Goal: Task Accomplishment & Management: Complete application form

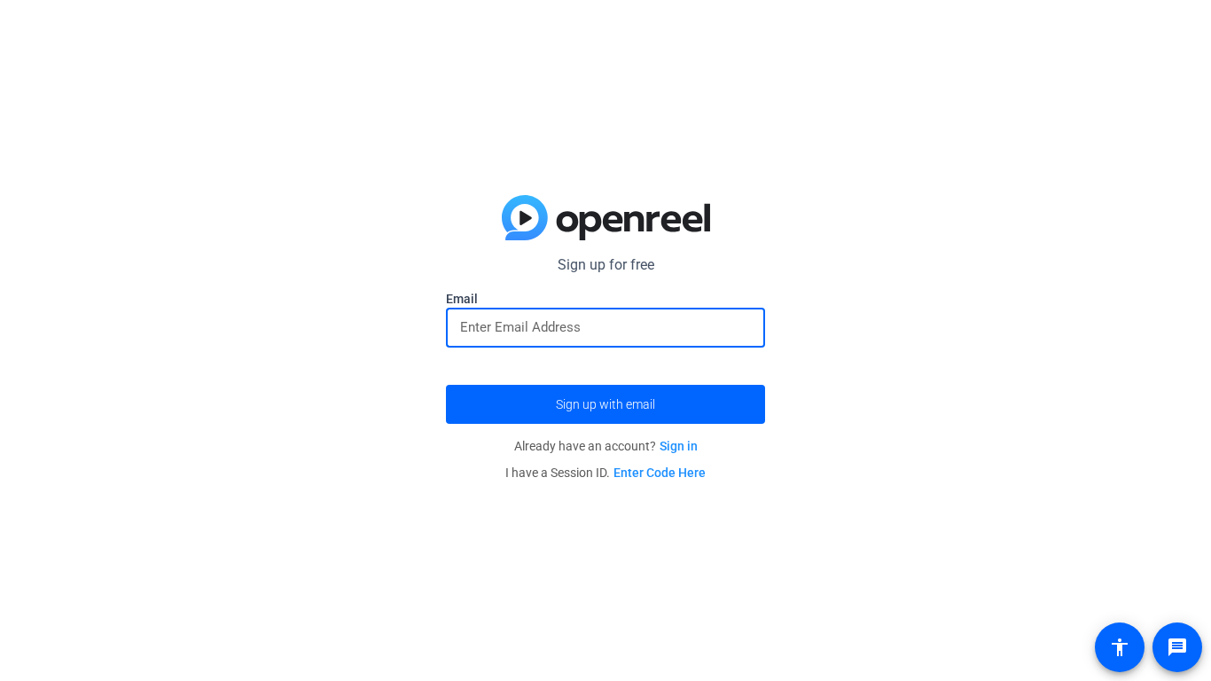
click at [505, 334] on input "email" at bounding box center [605, 327] width 291 height 21
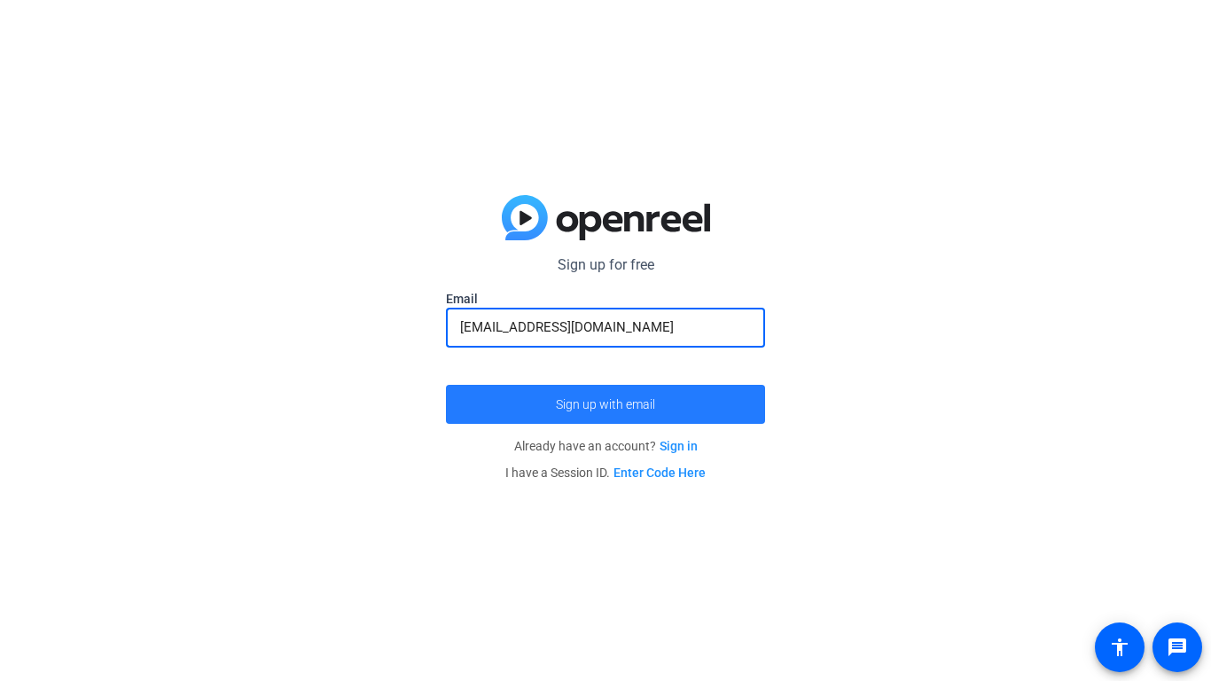
type input "[EMAIL_ADDRESS][DOMAIN_NAME]"
click at [642, 404] on span "Sign up with email" at bounding box center [605, 404] width 99 height 0
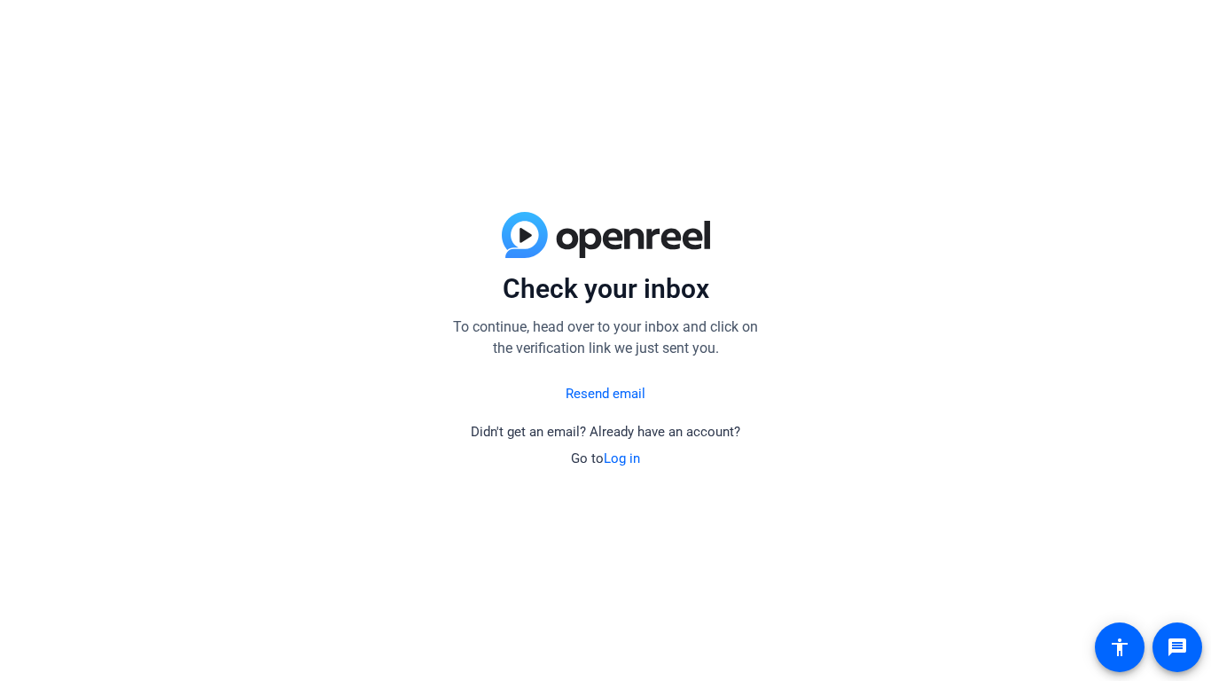
click at [717, 415] on div "Resend email Didn't get an email? Already have an account? Go to Log in" at bounding box center [605, 421] width 319 height 96
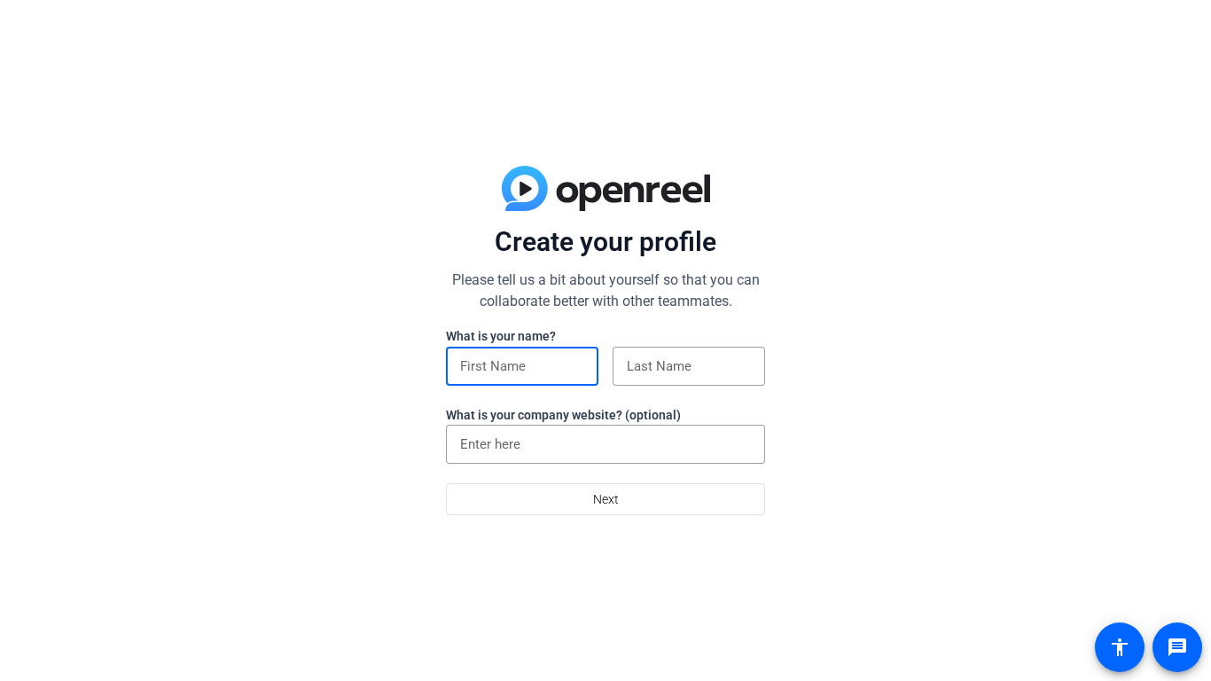
click at [553, 360] on input at bounding box center [522, 366] width 124 height 21
click at [776, 421] on div "Create your profile Please tell us a bit about yourself so that you can collabo…" at bounding box center [605, 340] width 1211 height 681
click at [530, 372] on input at bounding box center [522, 366] width 124 height 21
type input "IB"
click at [622, 364] on div at bounding box center [689, 366] width 153 height 39
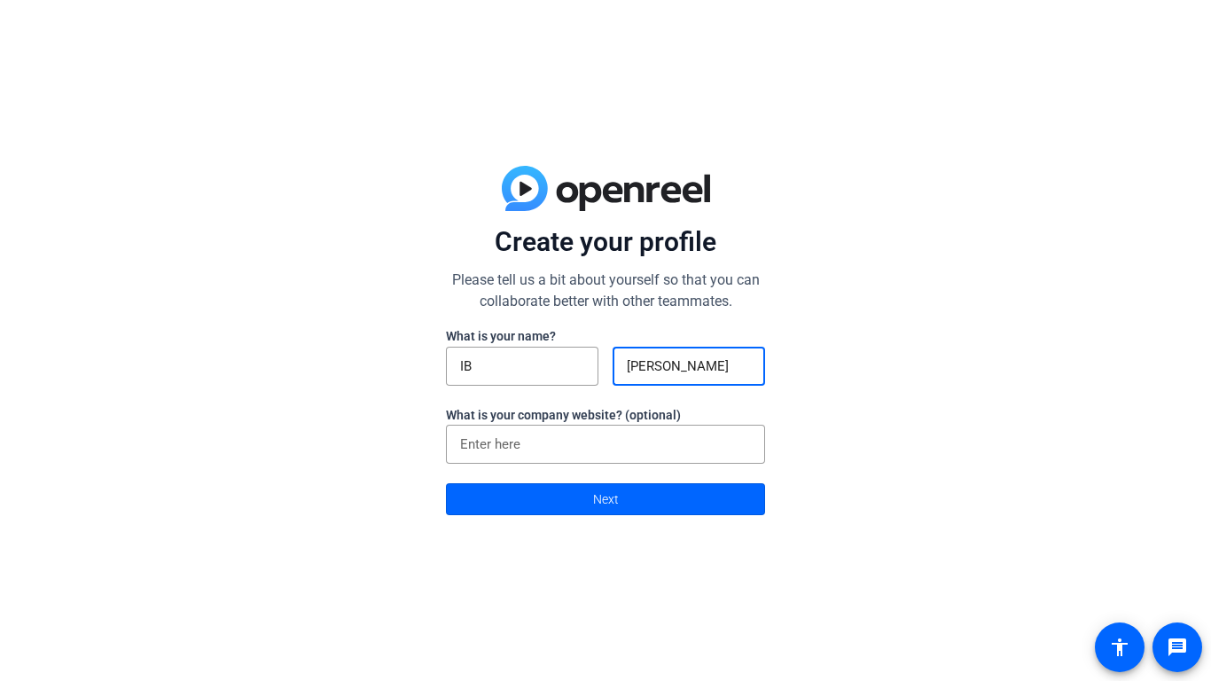
type input "Braudt"
click at [708, 454] on input at bounding box center [605, 444] width 291 height 21
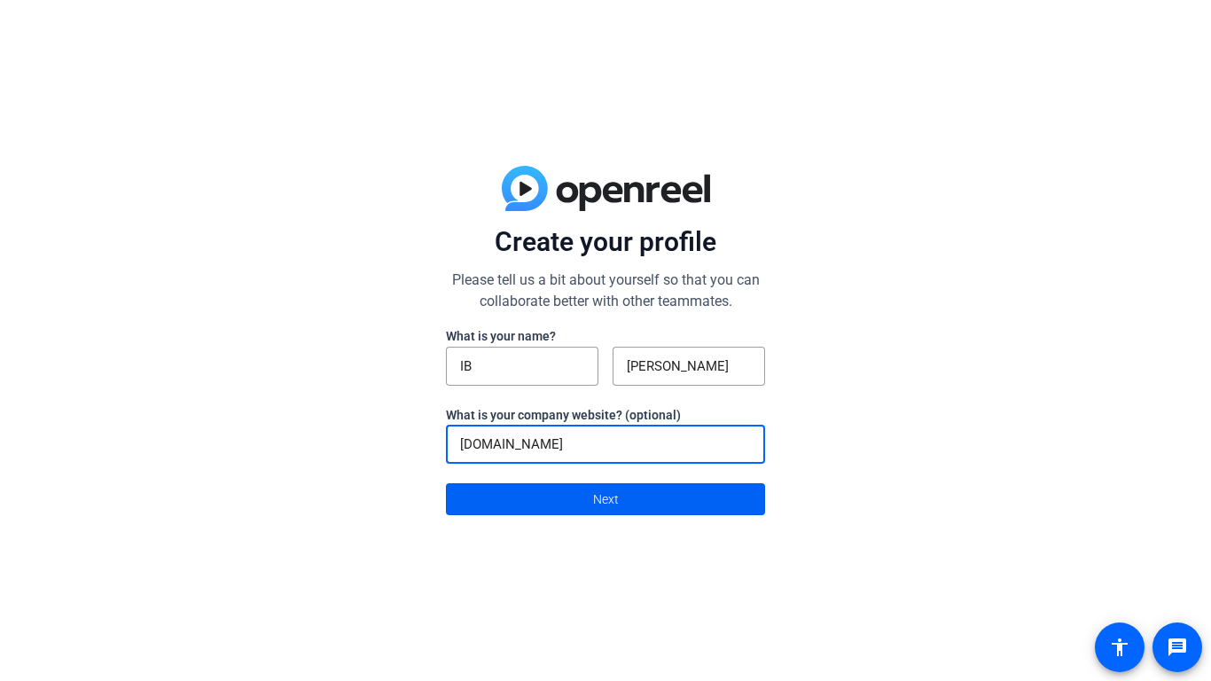
type input "bays.org"
click at [700, 500] on span at bounding box center [605, 499] width 317 height 43
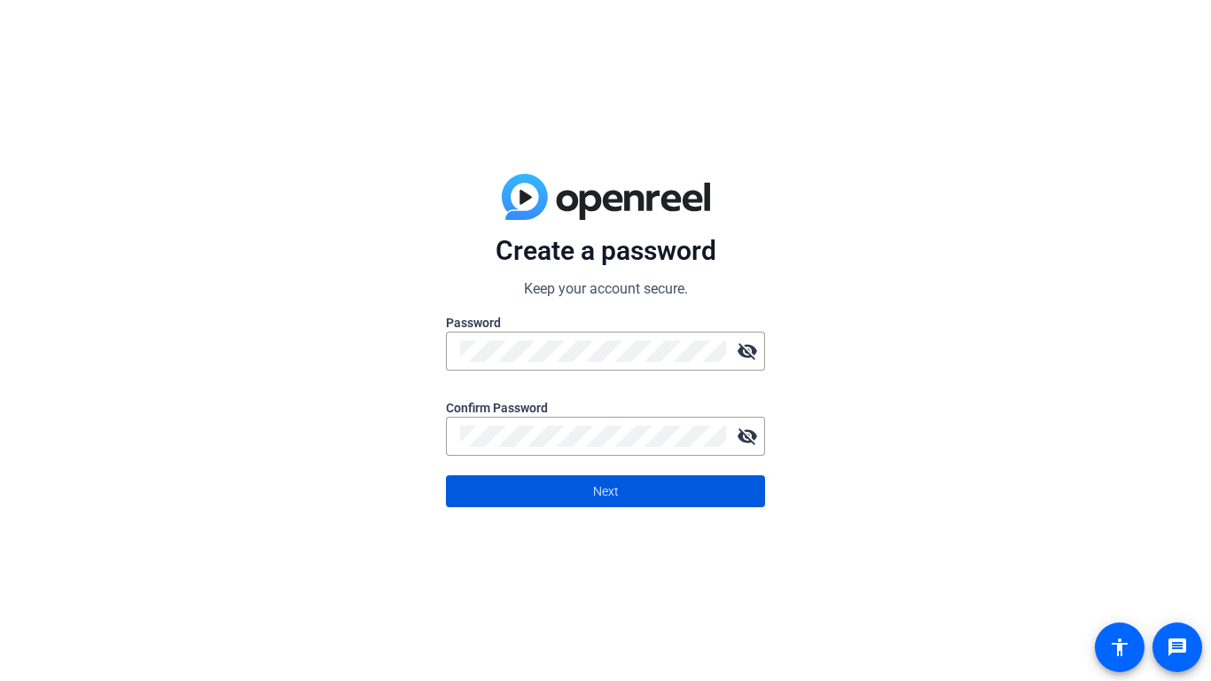
click at [632, 492] on span at bounding box center [605, 491] width 317 height 43
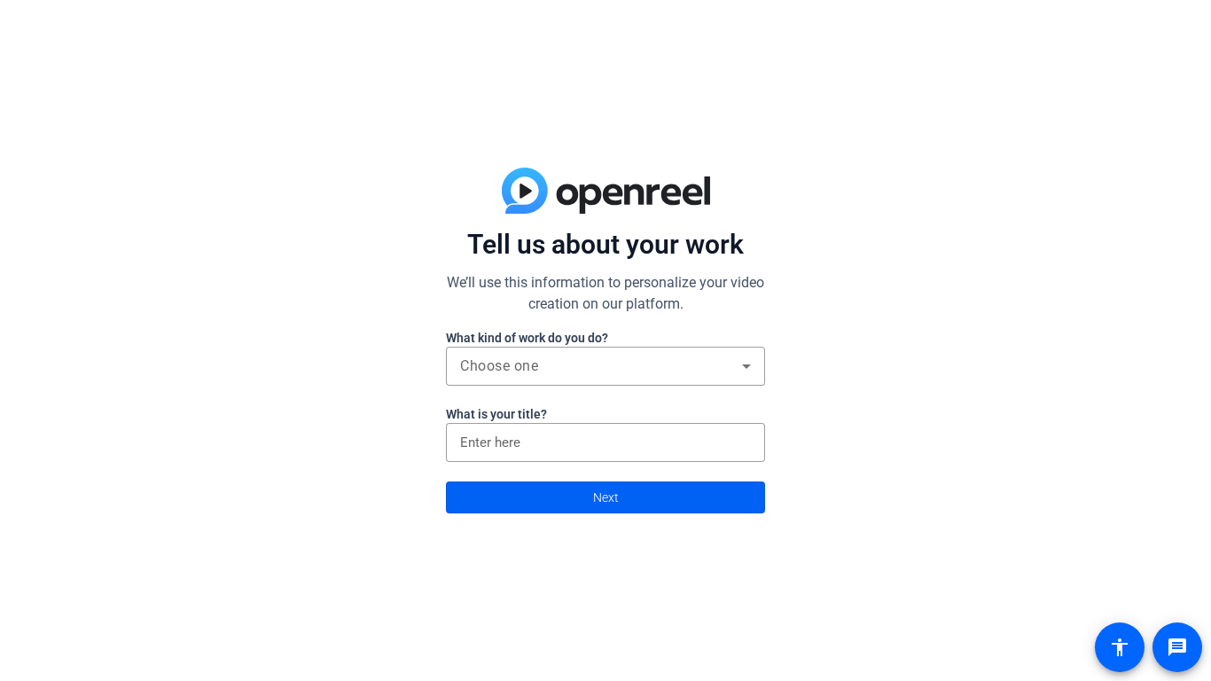
click at [685, 494] on span at bounding box center [605, 497] width 317 height 43
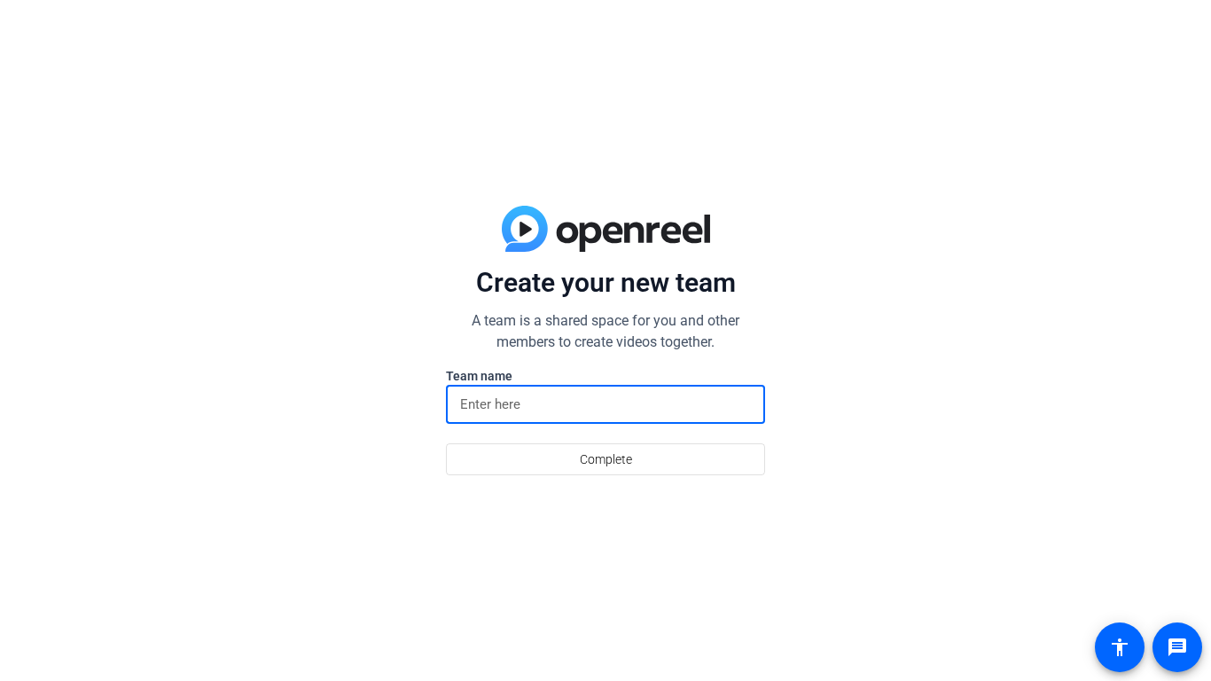
click at [563, 405] on input at bounding box center [605, 404] width 291 height 21
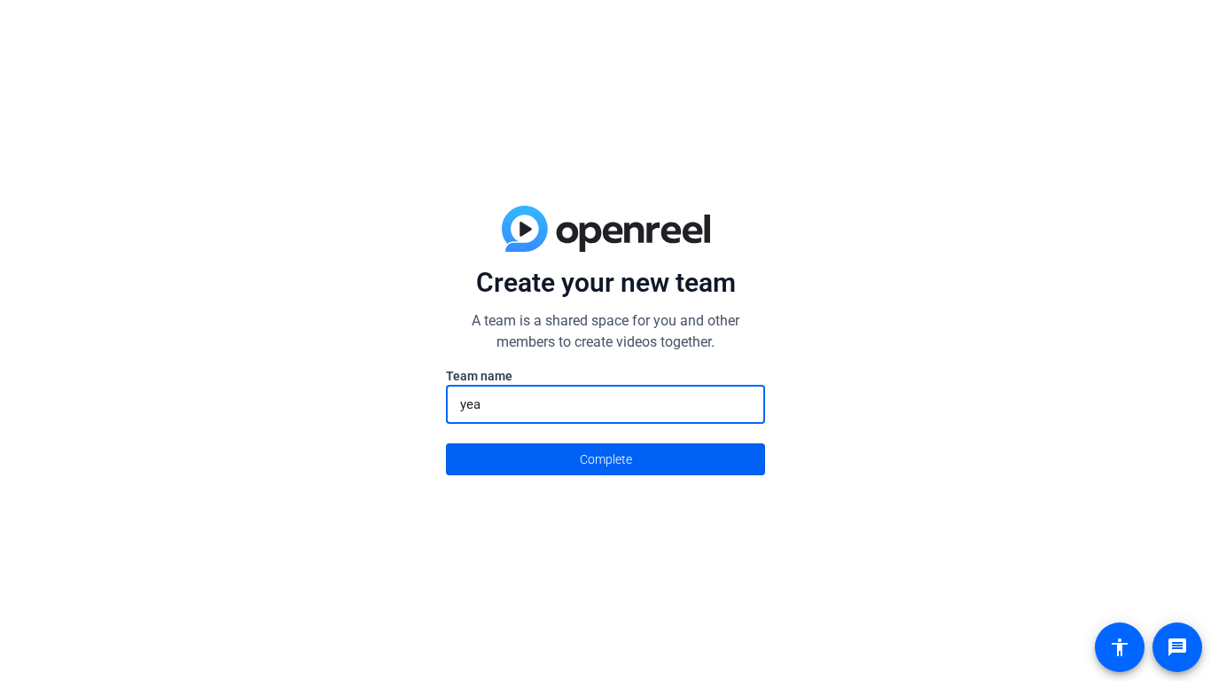
type input "yea"
click at [596, 458] on span "Complete" at bounding box center [606, 459] width 52 height 34
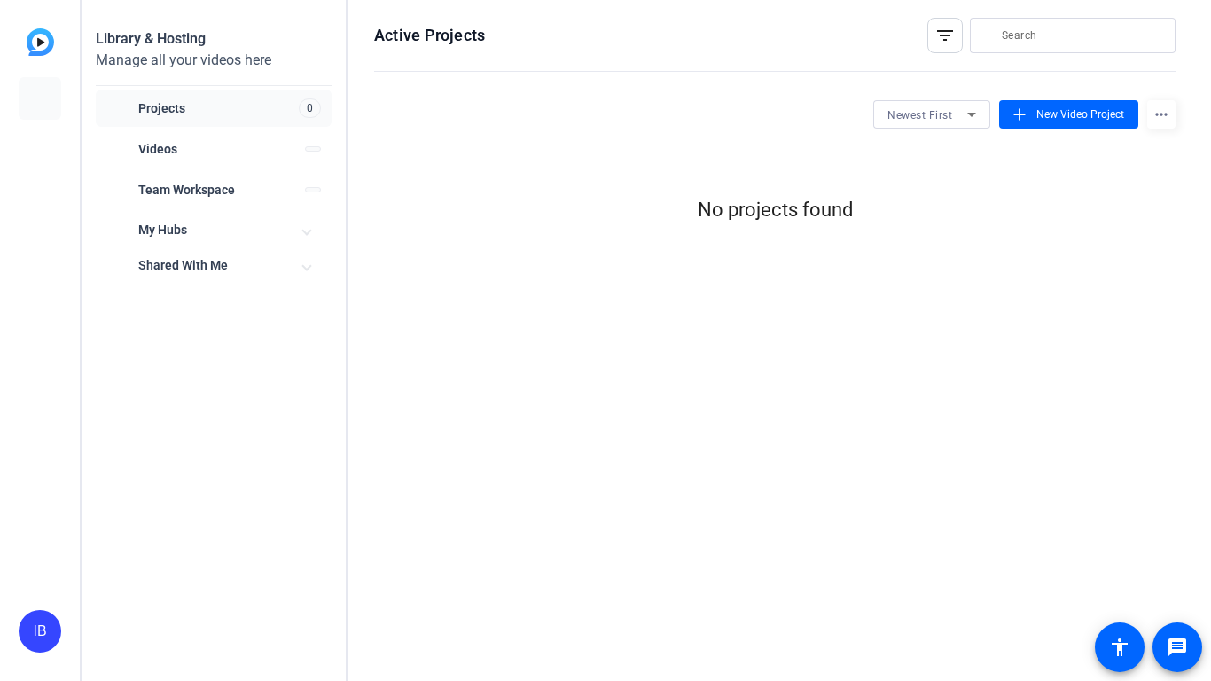
click at [254, 254] on div "Shared With Me" at bounding box center [204, 264] width 197 height 21
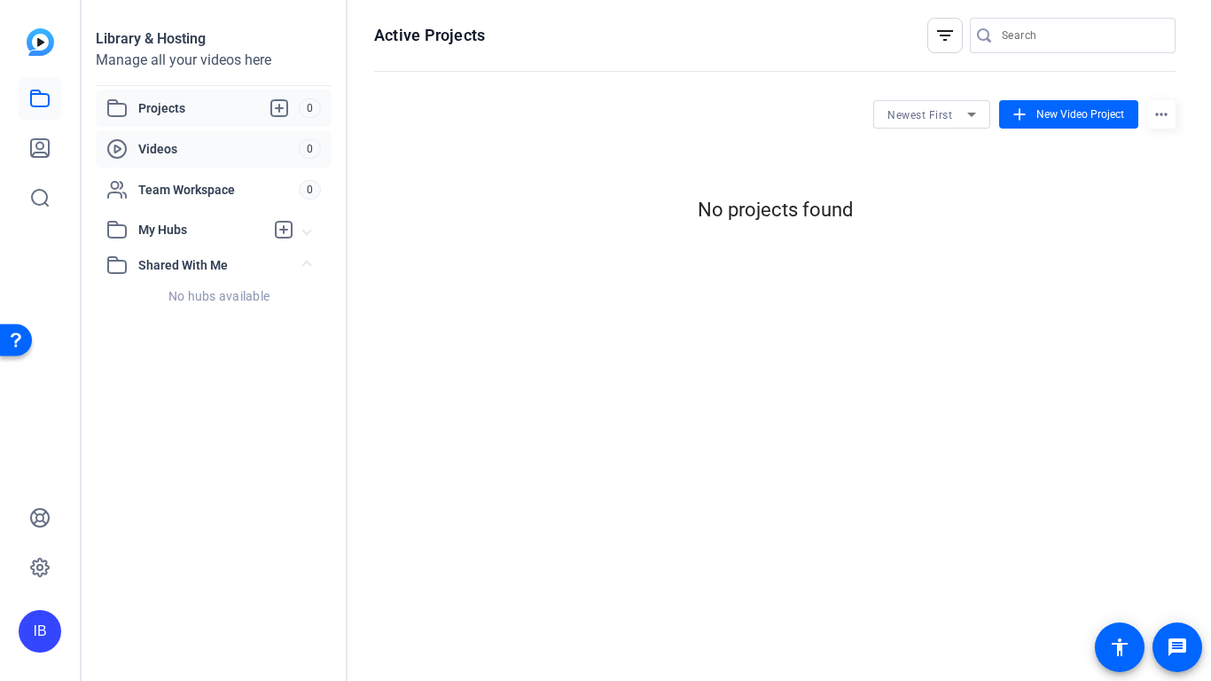
click at [184, 149] on span "Videos" at bounding box center [218, 149] width 160 height 18
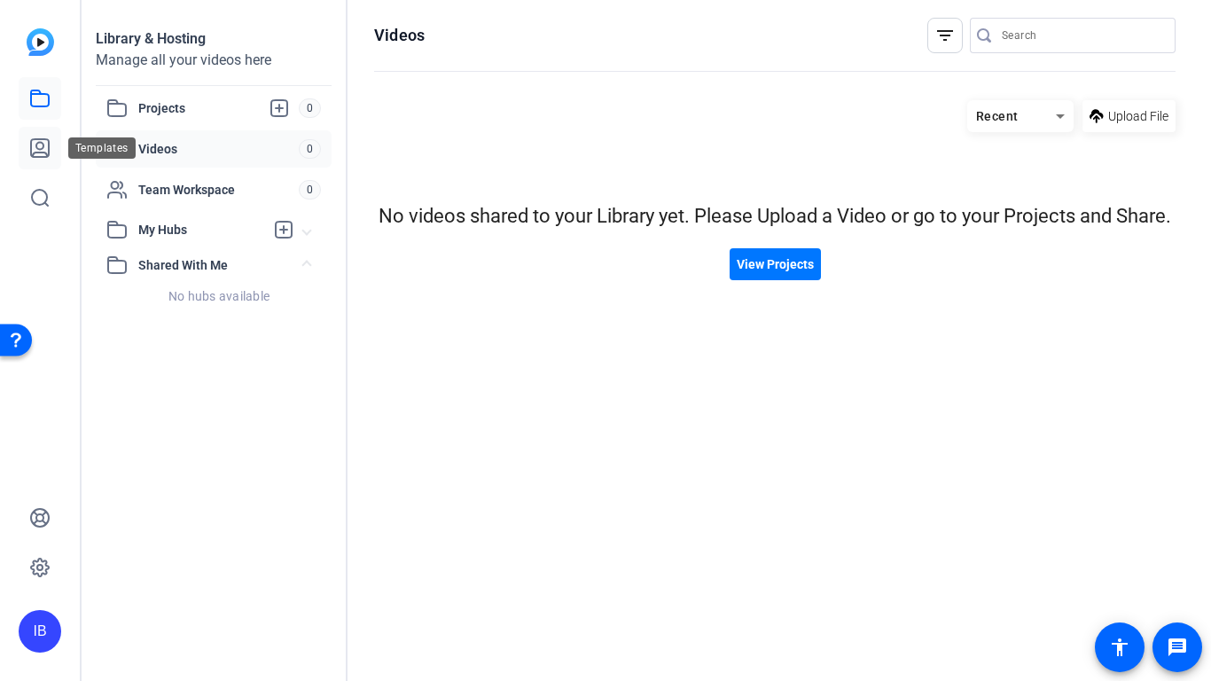
click at [38, 148] on icon at bounding box center [39, 147] width 21 height 21
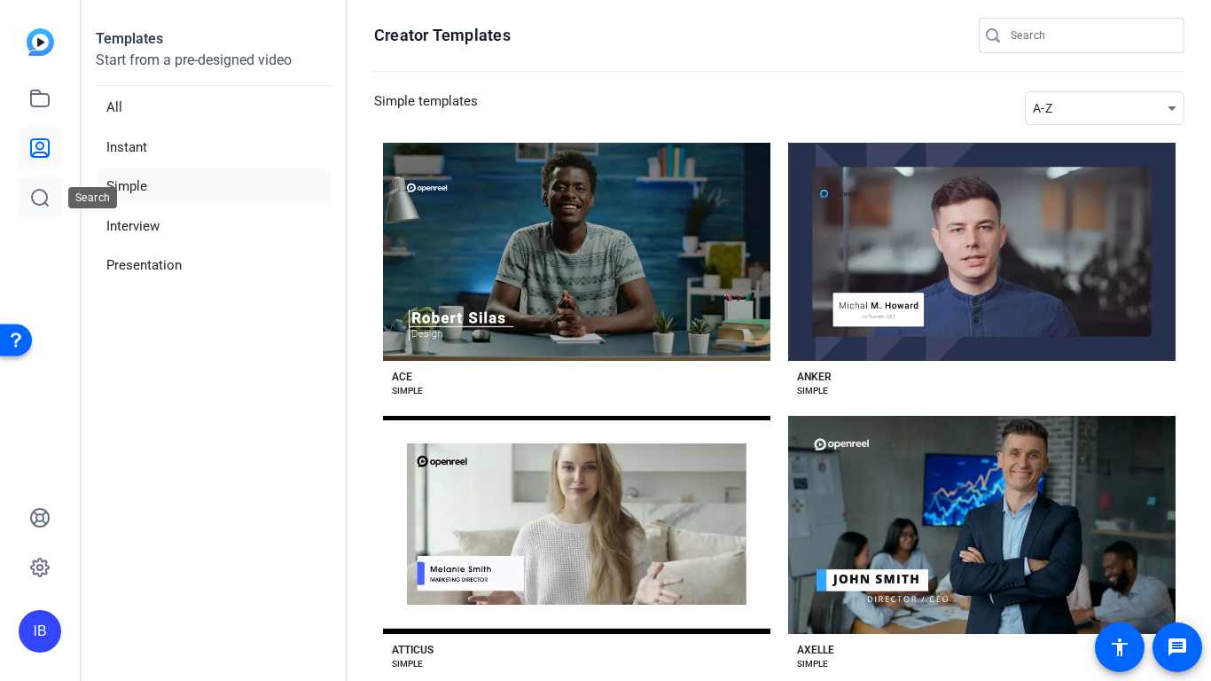
click at [27, 202] on link at bounding box center [40, 197] width 43 height 43
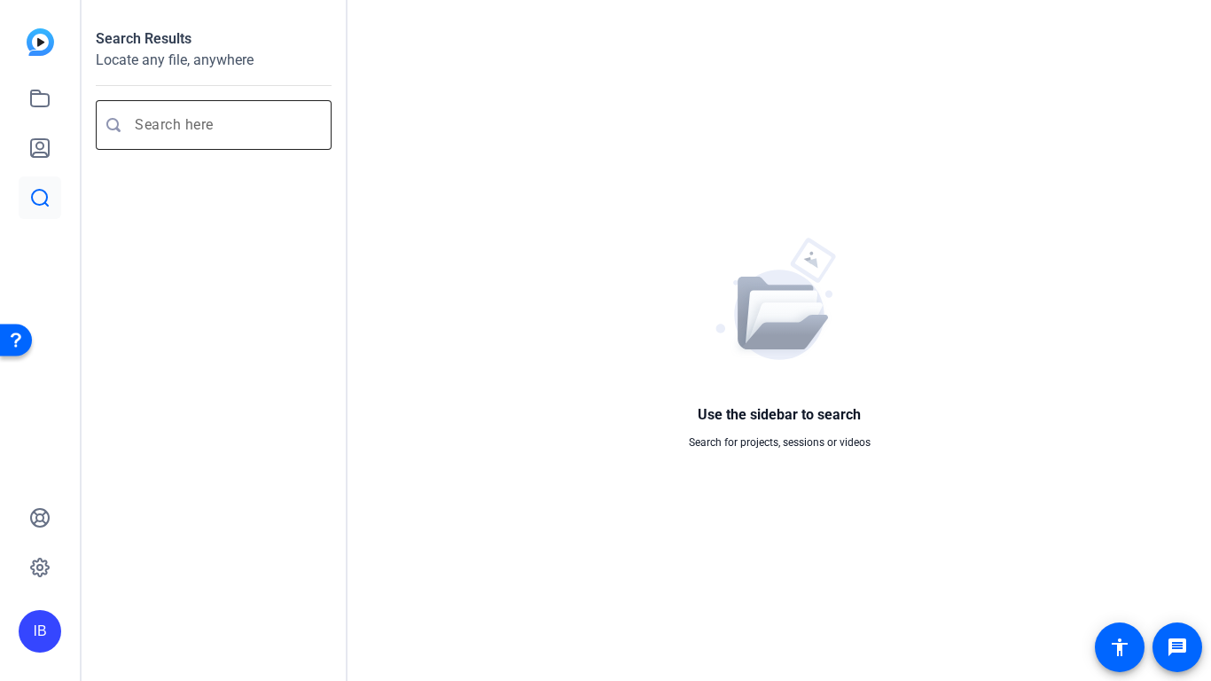
click at [262, 120] on input "Enter search query" at bounding box center [223, 124] width 176 height 21
click at [38, 35] on img at bounding box center [40, 41] width 27 height 27
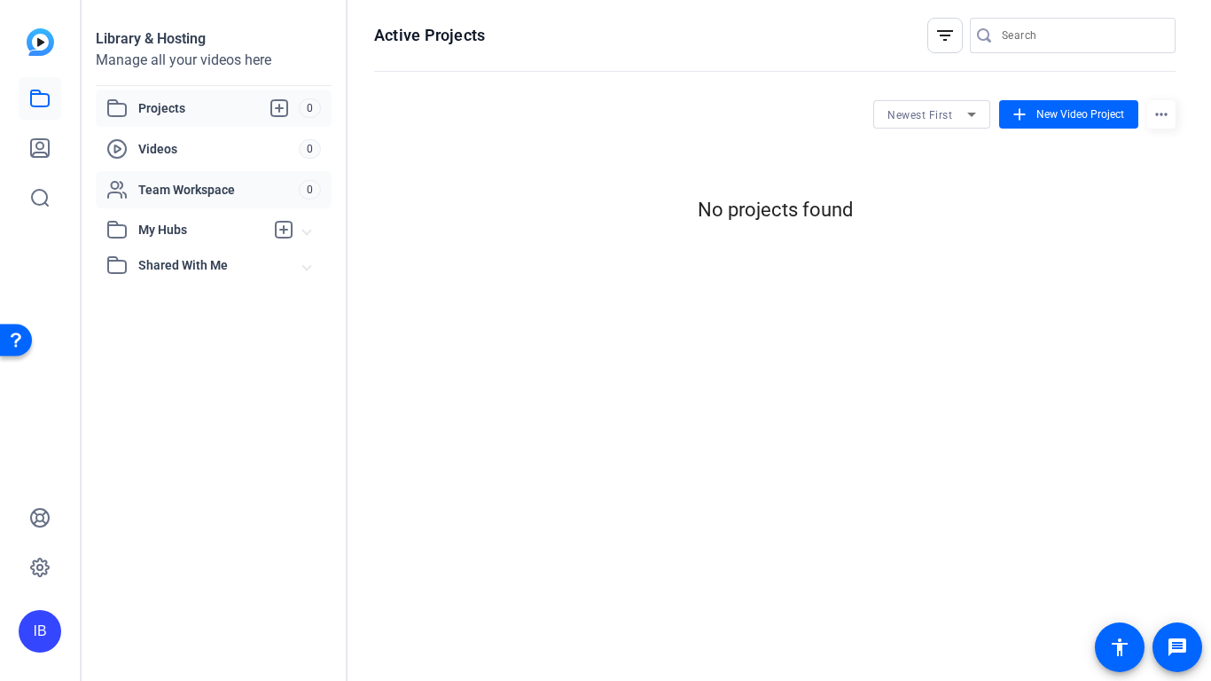
click at [140, 190] on span "Team Workspace" at bounding box center [218, 190] width 160 height 18
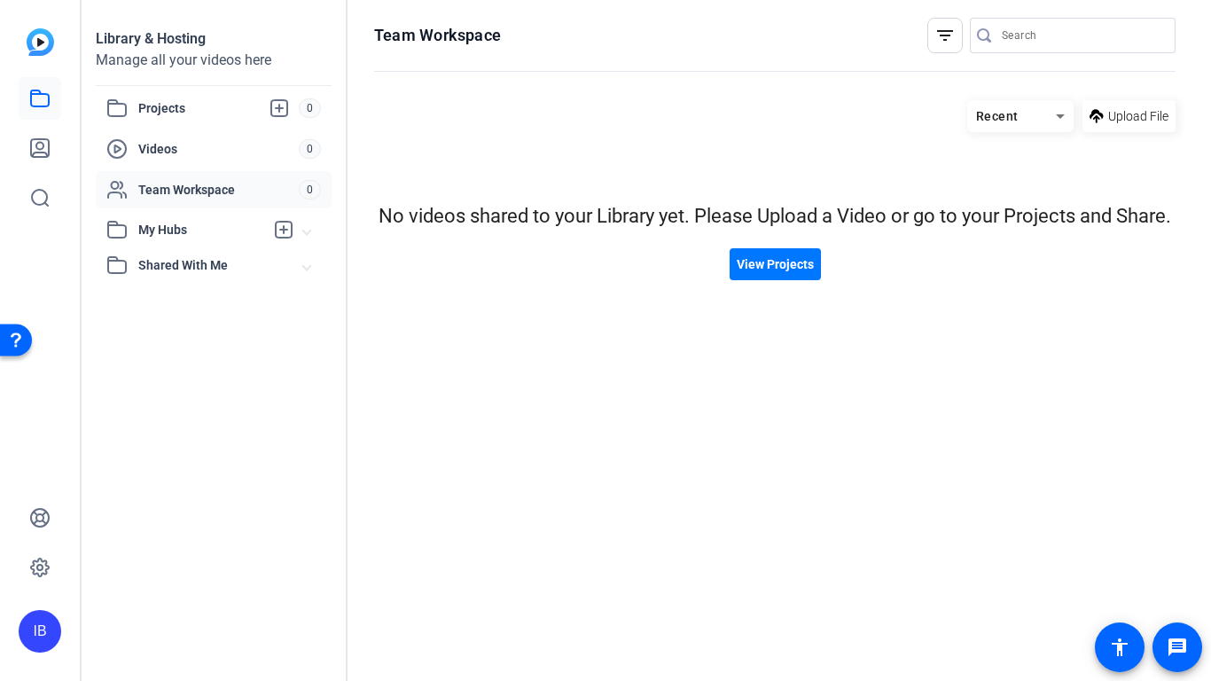
click at [270, 228] on span "My Hubs" at bounding box center [204, 229] width 197 height 21
click at [196, 292] on mat-expansion-panel-header "Shared With Me" at bounding box center [214, 303] width 236 height 35
click at [38, 158] on icon at bounding box center [39, 147] width 21 height 21
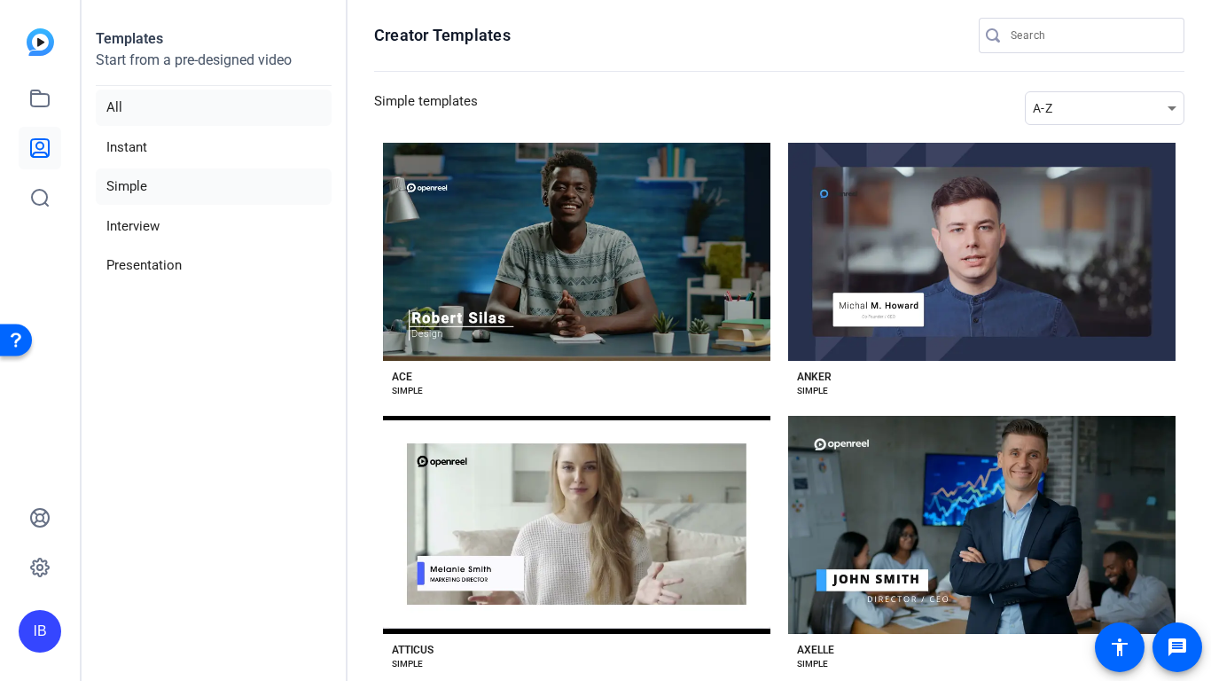
click at [176, 107] on li "All" at bounding box center [214, 108] width 236 height 36
